Goal: Check status: Check status

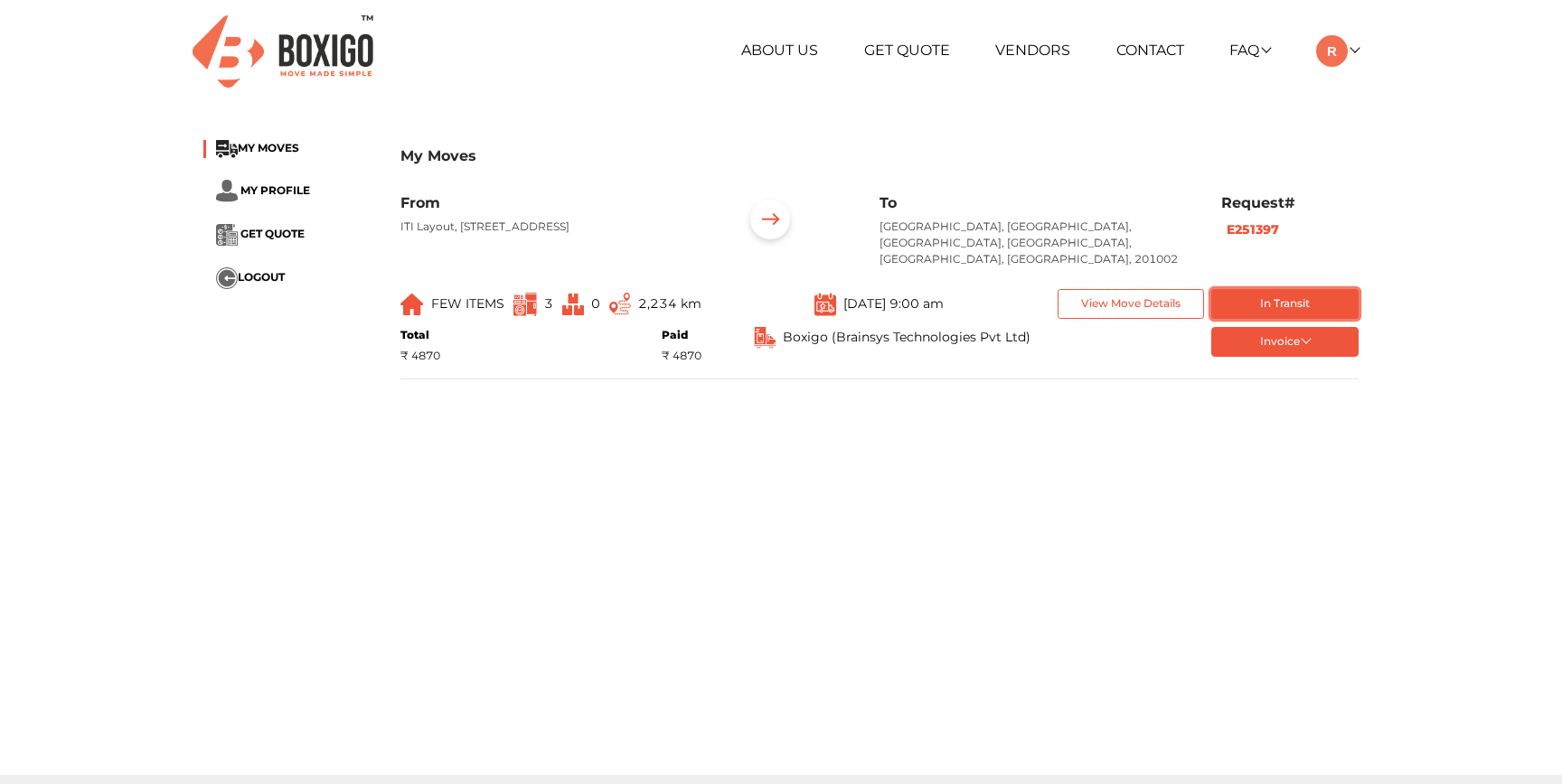
click at [1264, 289] on button "In Transit" at bounding box center [1285, 304] width 148 height 30
click at [1271, 343] on div "Invoice token Order summary balance Order summary- 1 List of Goods" at bounding box center [1208, 345] width 328 height 37
click at [1270, 327] on button "Invoice" at bounding box center [1285, 342] width 148 height 30
click at [1116, 380] on div "My Moves MY MOVES MY PROFILE GET QUOTE LOGOUT My Moves From ITI Layout, 7th Sec…" at bounding box center [781, 267] width 1182 height 284
click at [1117, 289] on button "View Move Details" at bounding box center [1132, 304] width 148 height 30
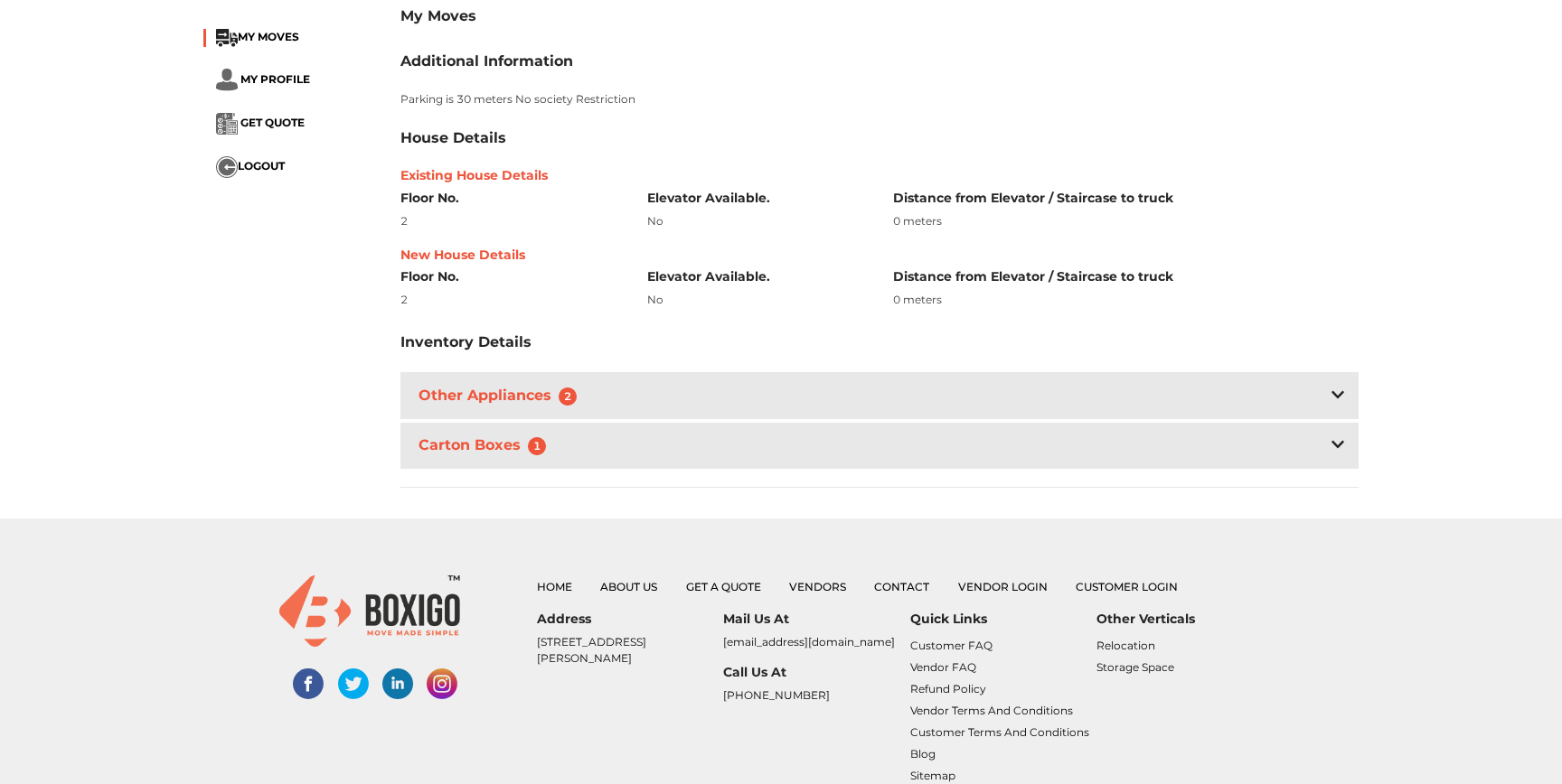
scroll to position [345, 0]
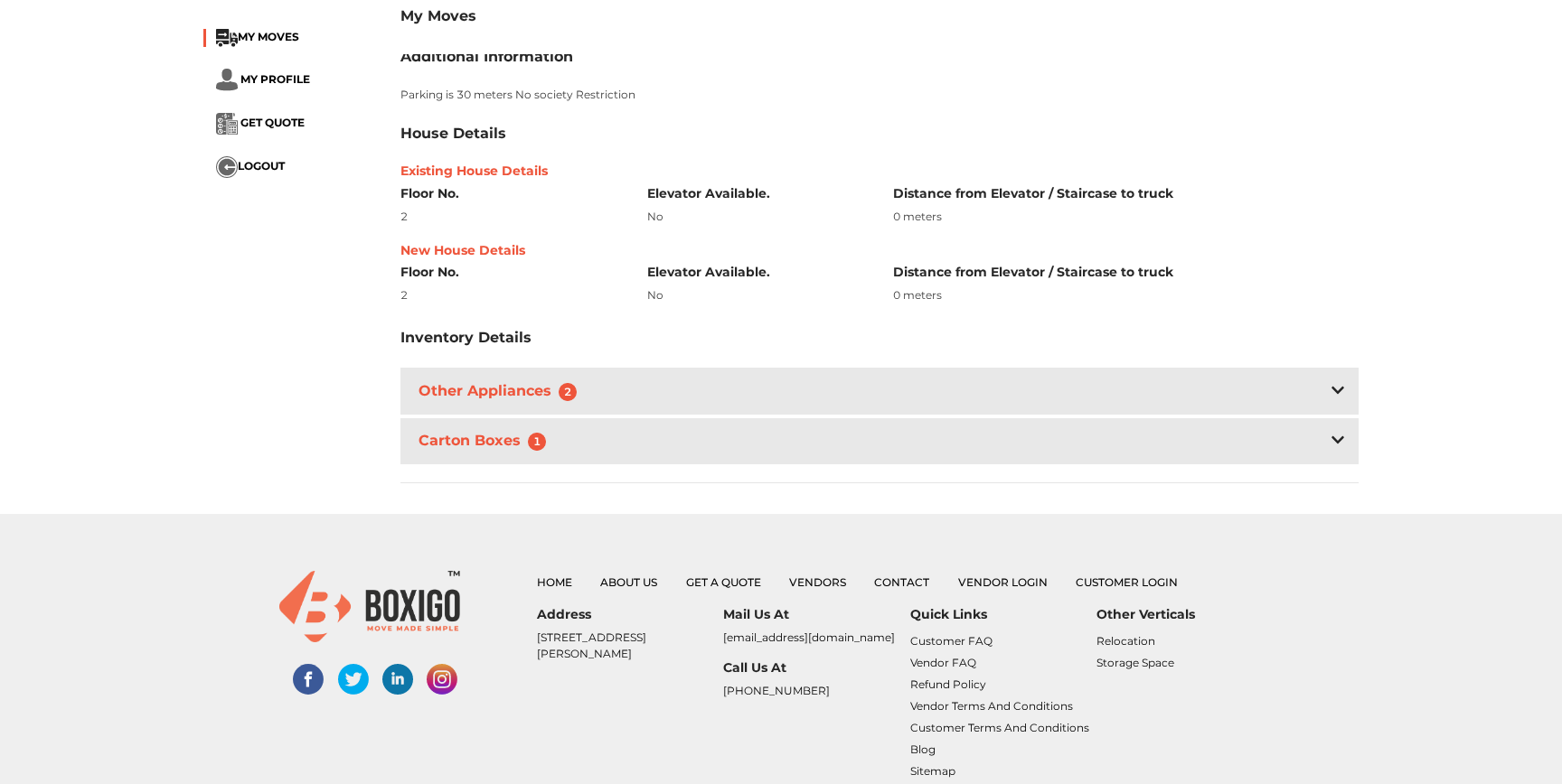
click at [599, 434] on div "Carton Boxes 1" at bounding box center [880, 441] width 958 height 46
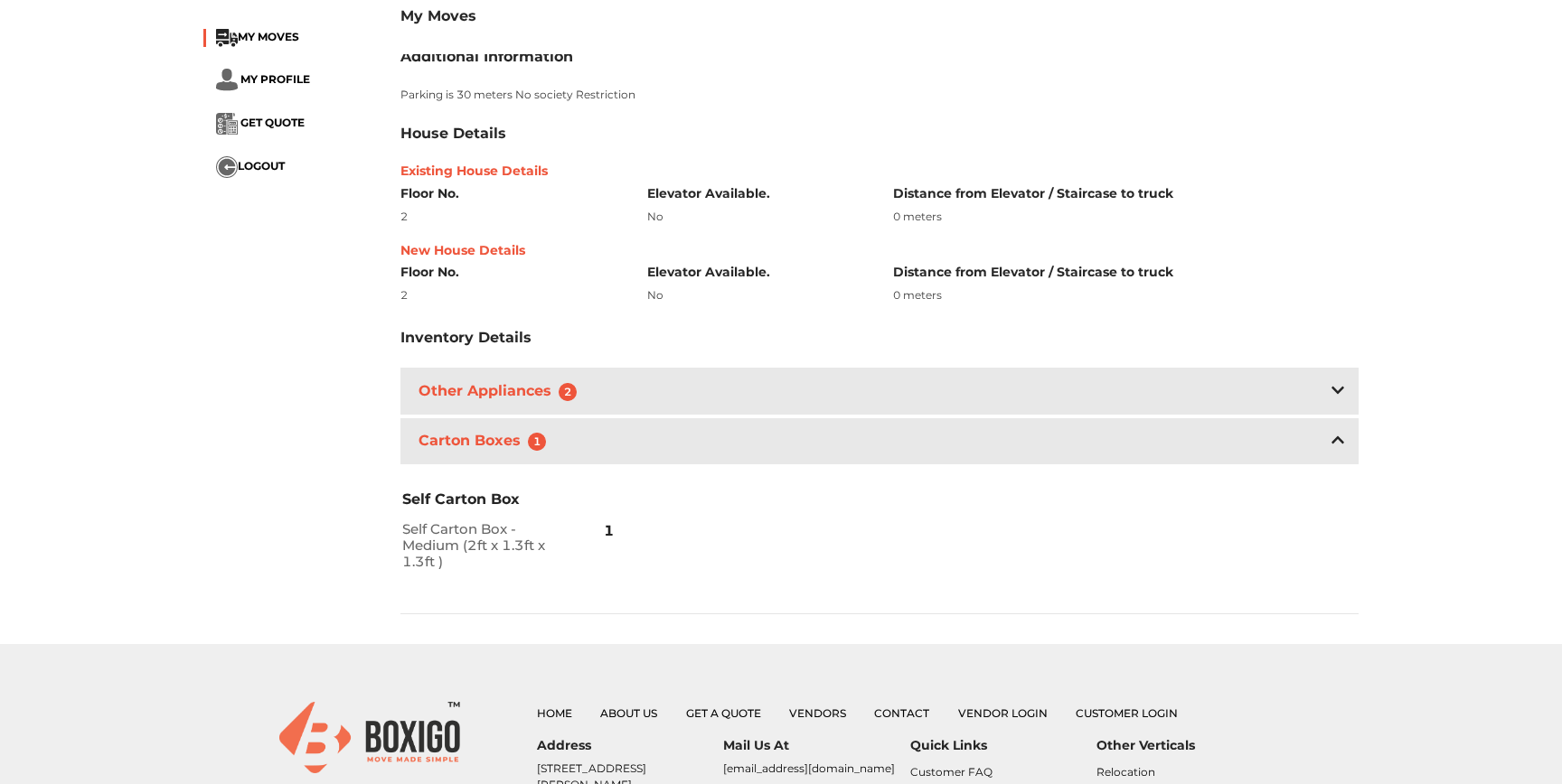
click at [631, 384] on div "Other Appliances 2" at bounding box center [880, 391] width 958 height 46
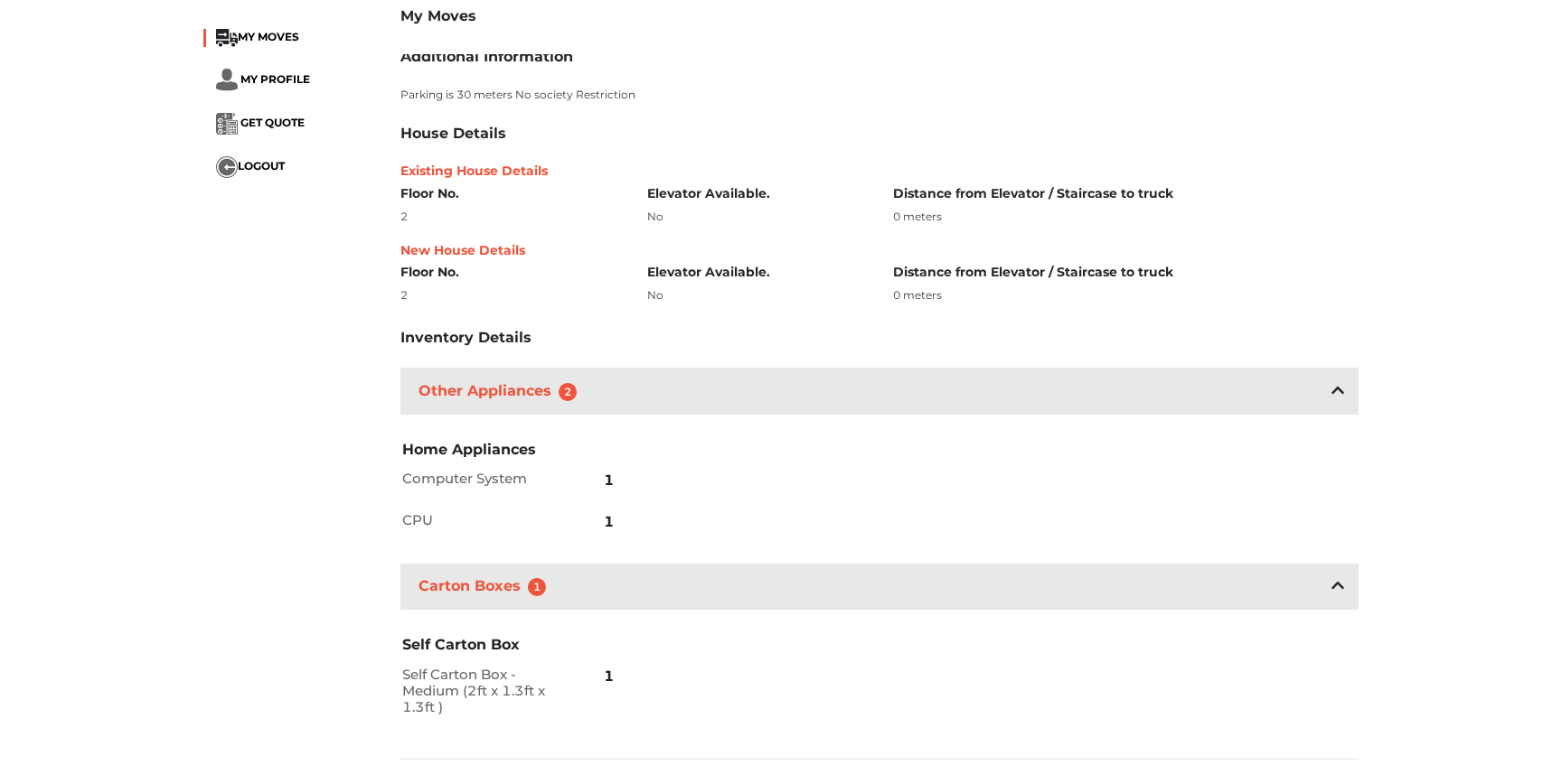
click at [631, 383] on div "Other Appliances 2" at bounding box center [880, 391] width 958 height 46
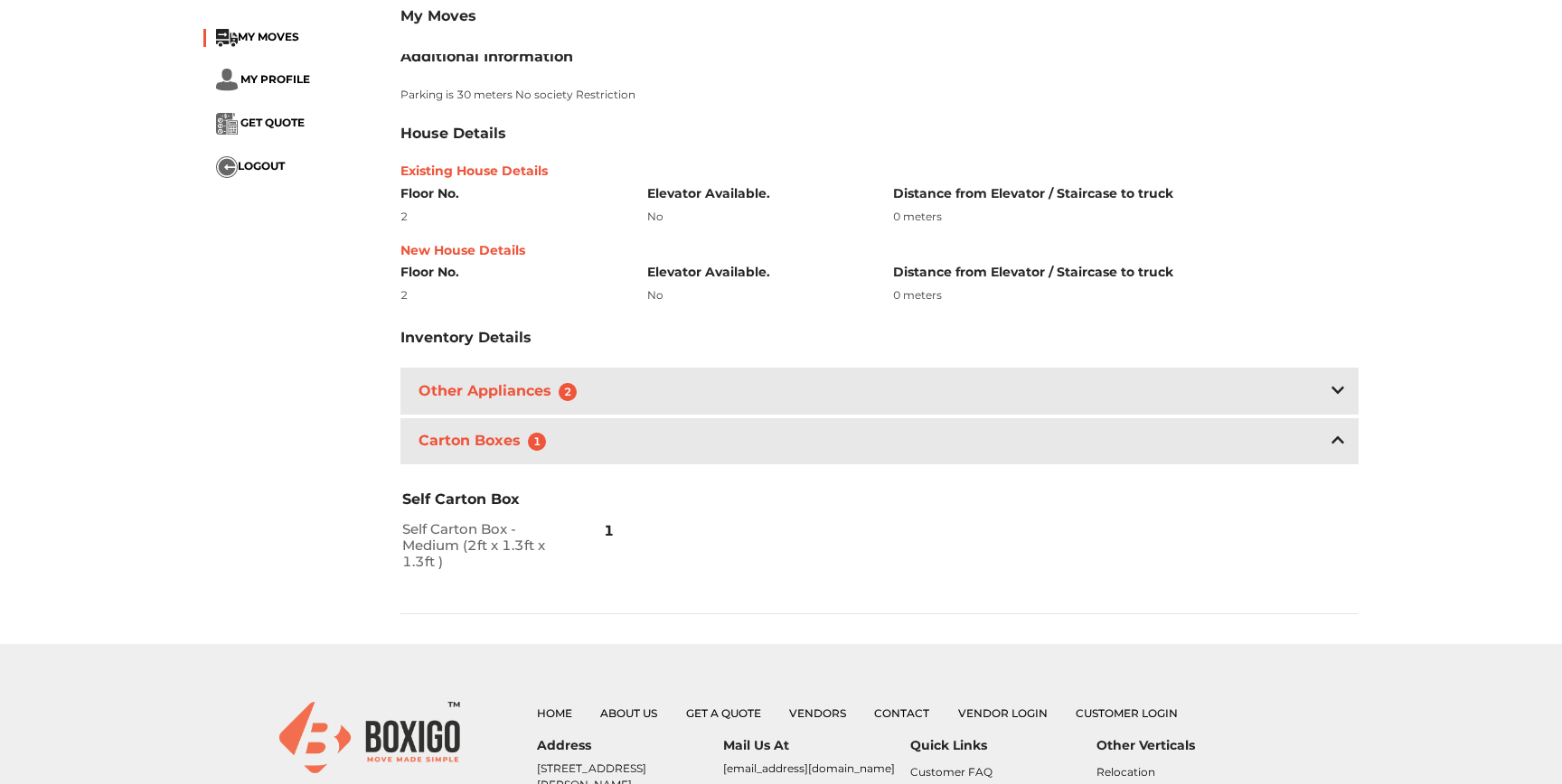
click at [630, 418] on div "Carton Boxes 1" at bounding box center [880, 441] width 958 height 46
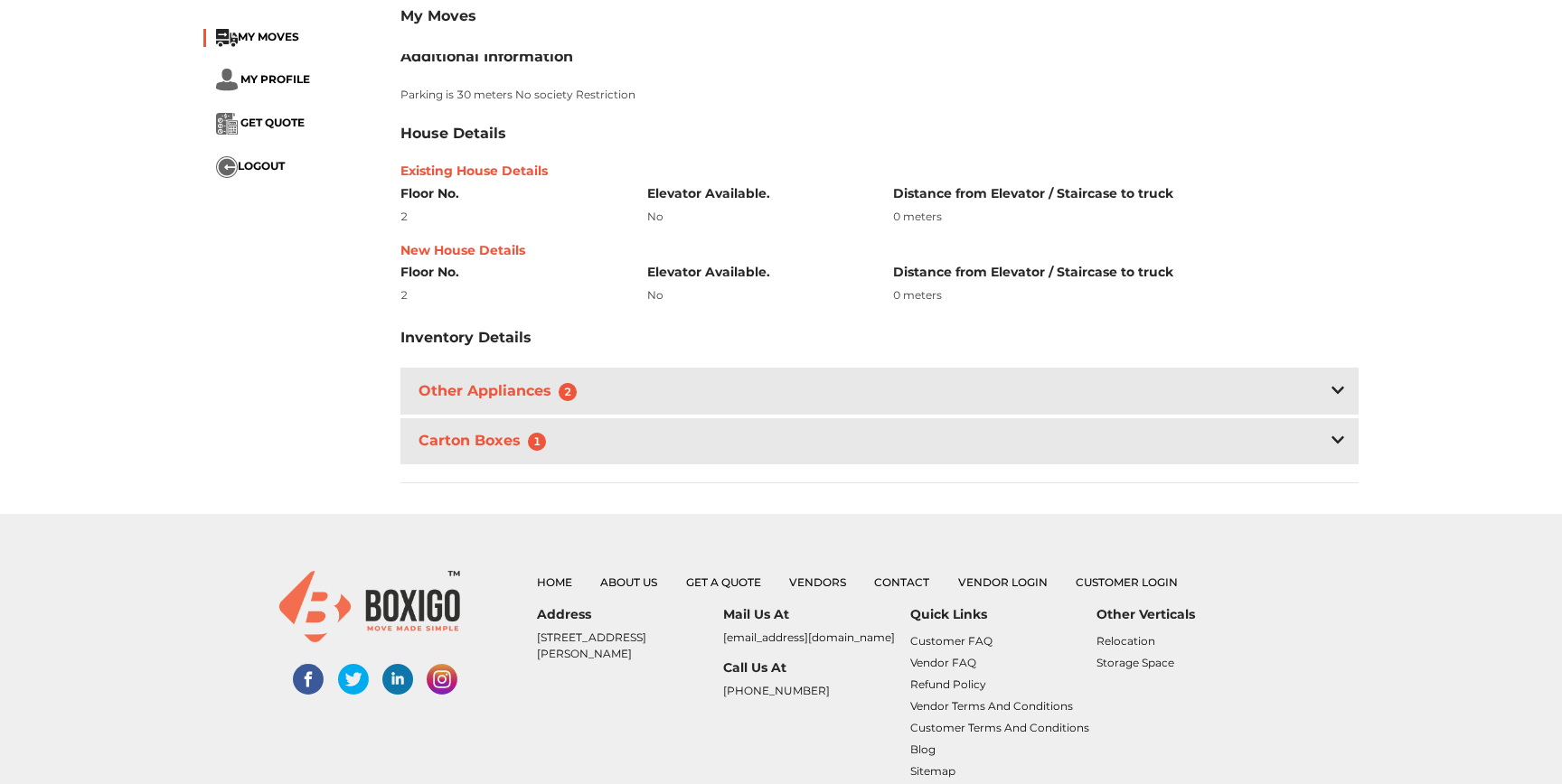
scroll to position [0, 0]
